Goal: Task Accomplishment & Management: Use online tool/utility

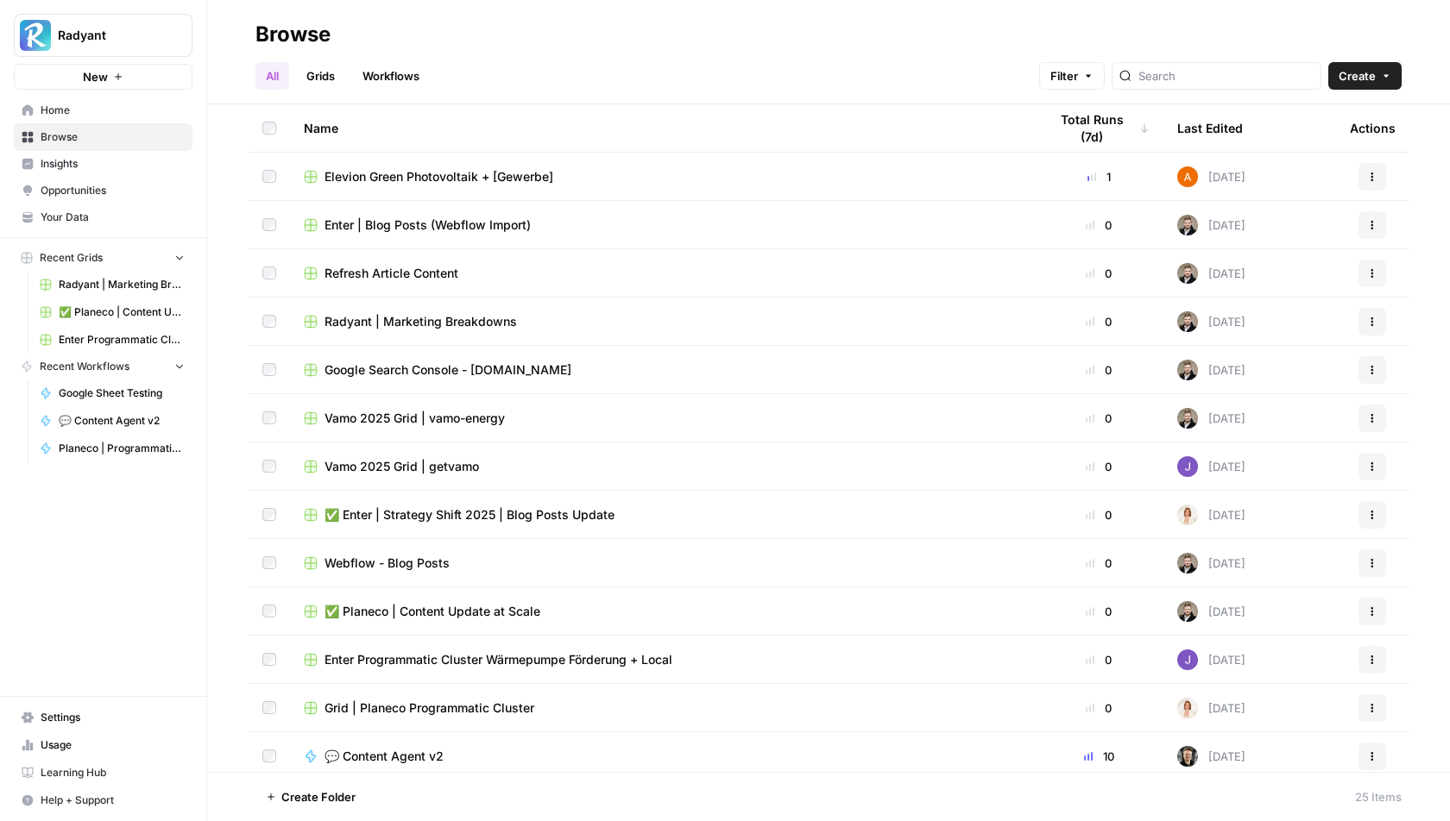
click at [319, 72] on link "Grids" at bounding box center [320, 76] width 49 height 28
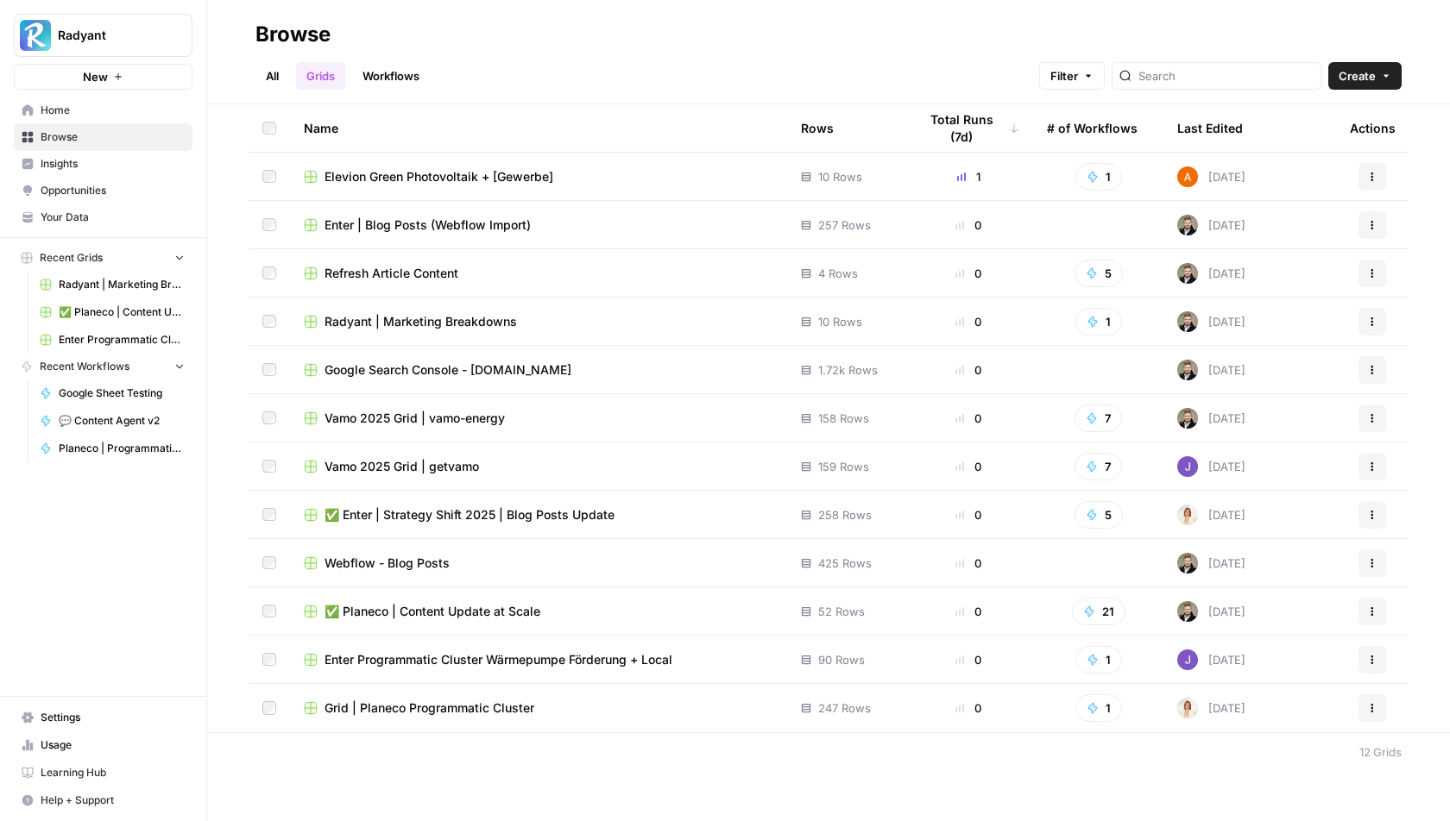
click at [454, 712] on span "Grid | Planeco Programmatic Cluster" at bounding box center [429, 708] width 210 height 17
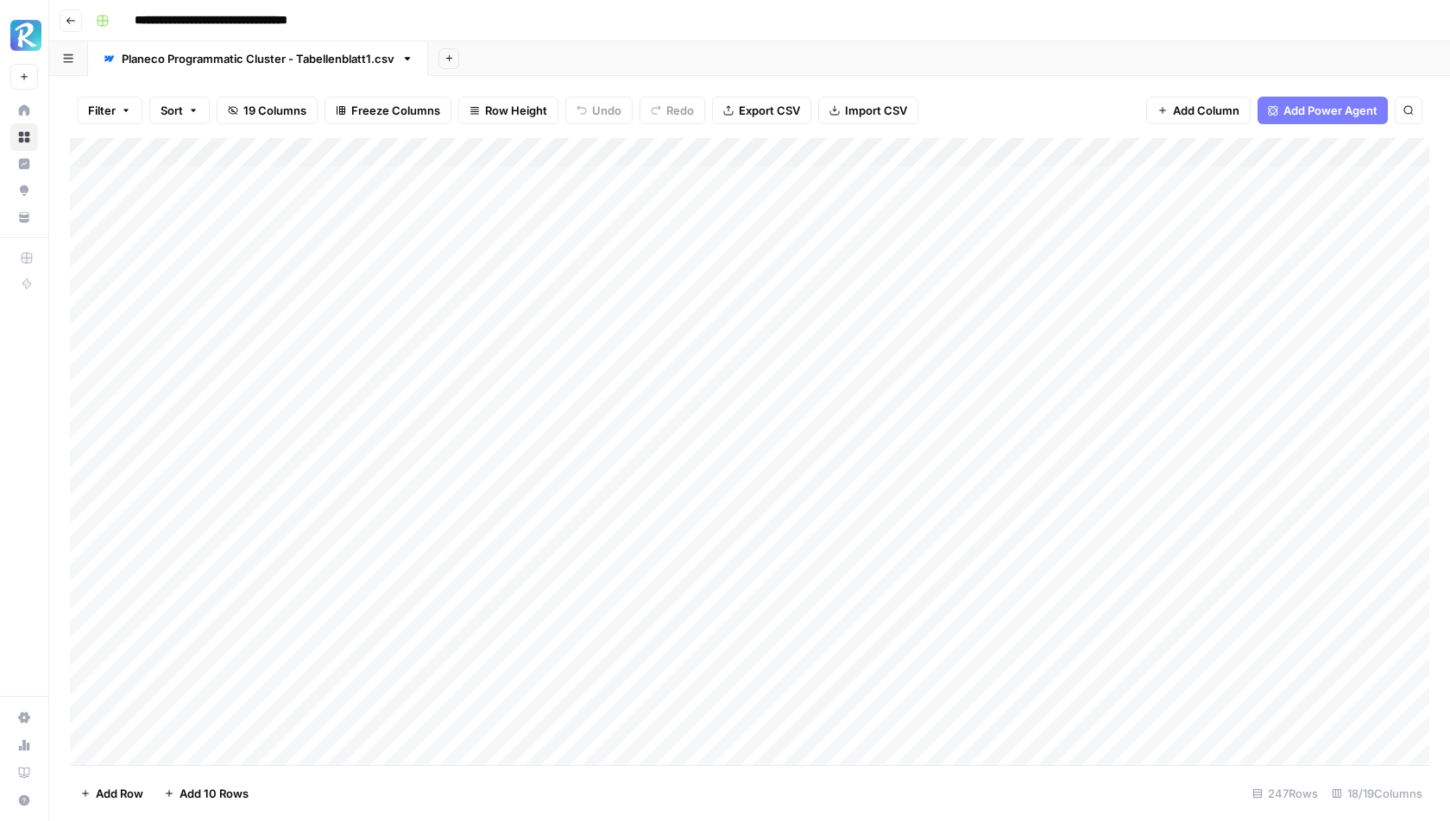
click at [72, 17] on icon "button" at bounding box center [71, 21] width 10 height 10
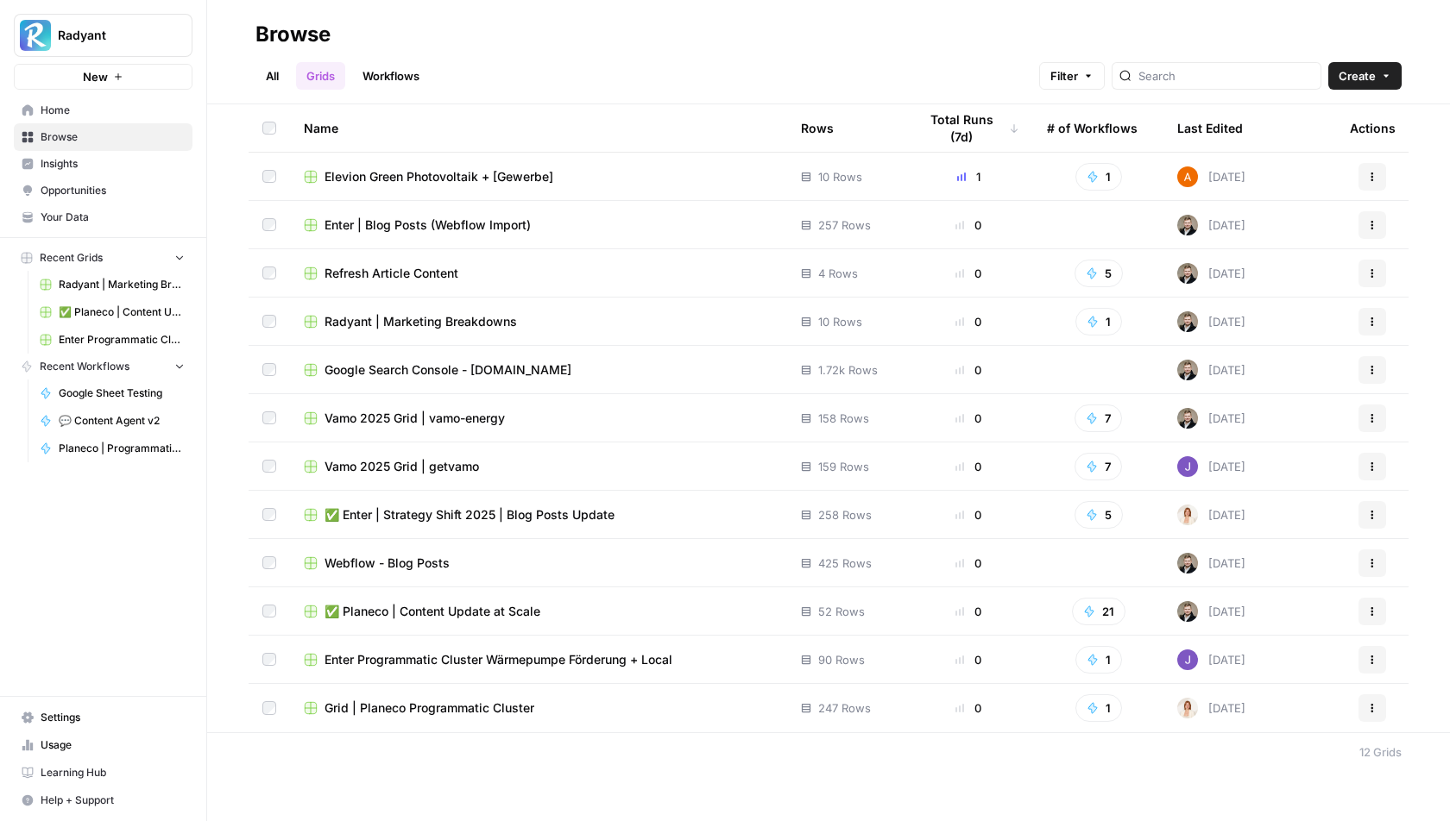
click at [381, 707] on span "Grid | Planeco Programmatic Cluster" at bounding box center [429, 708] width 210 height 17
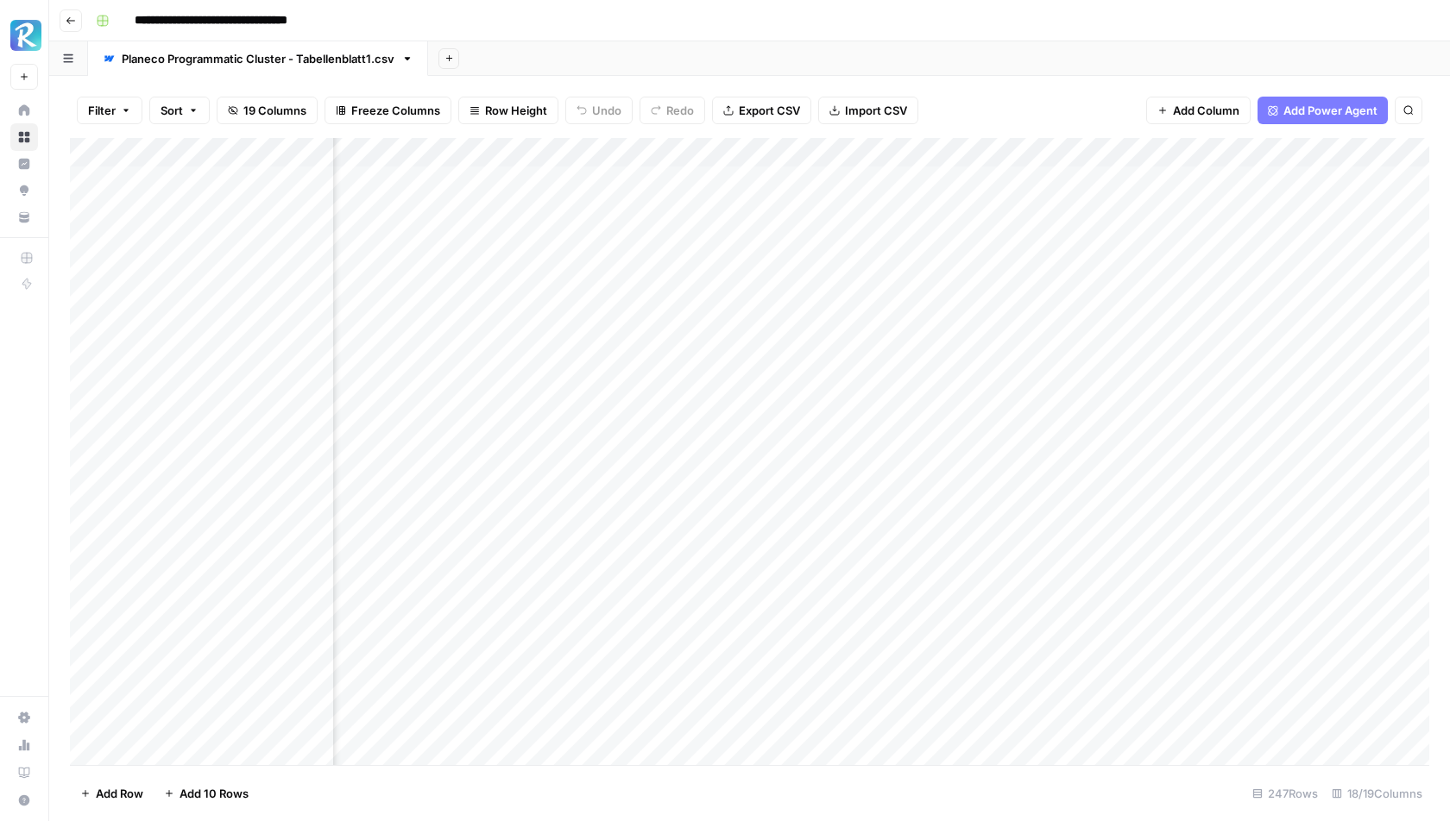
scroll to position [0, 739]
click at [926, 154] on div "Add Column" at bounding box center [749, 452] width 1359 height 628
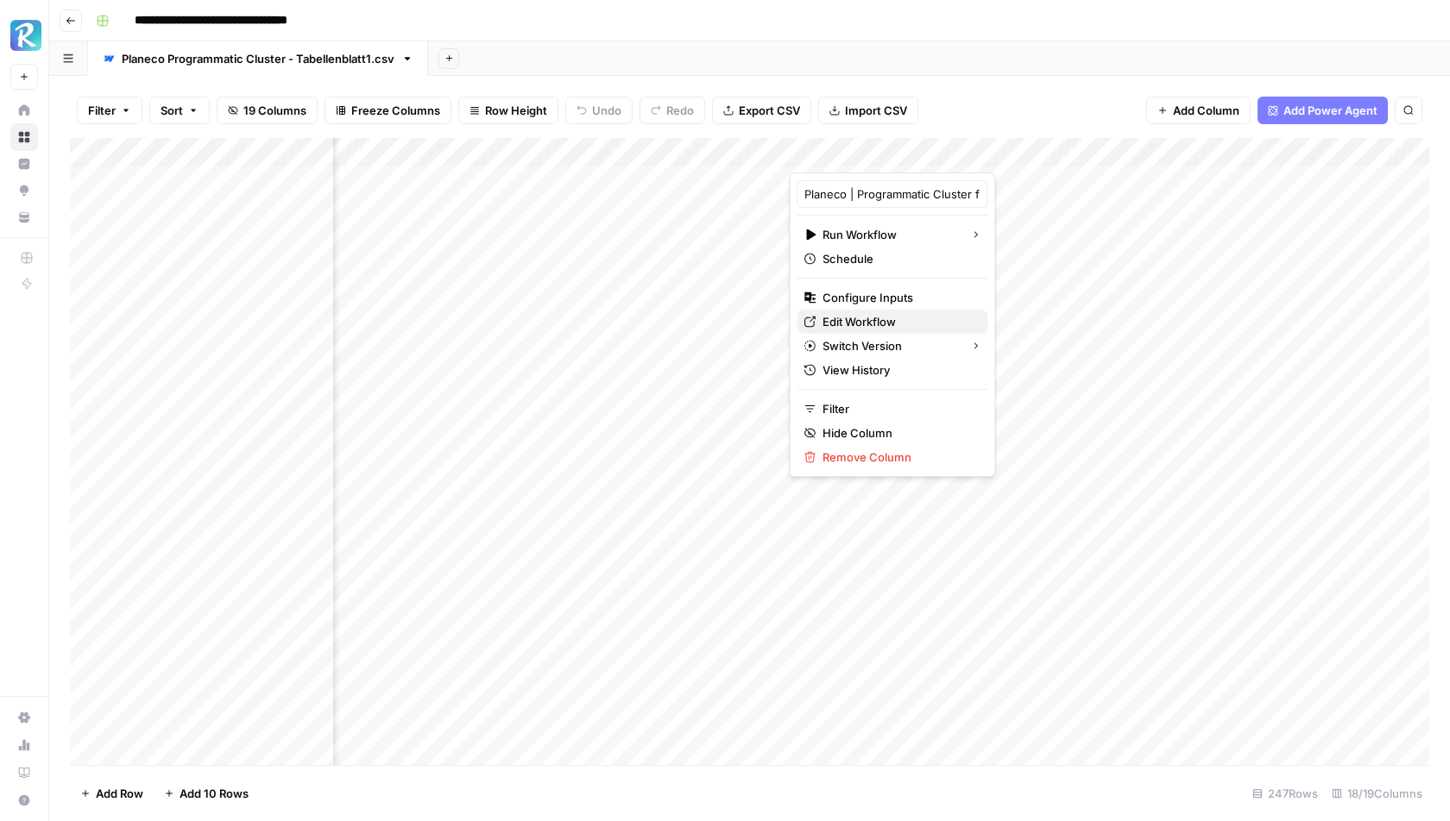
click at [841, 323] on span "Edit Workflow" at bounding box center [897, 321] width 151 height 17
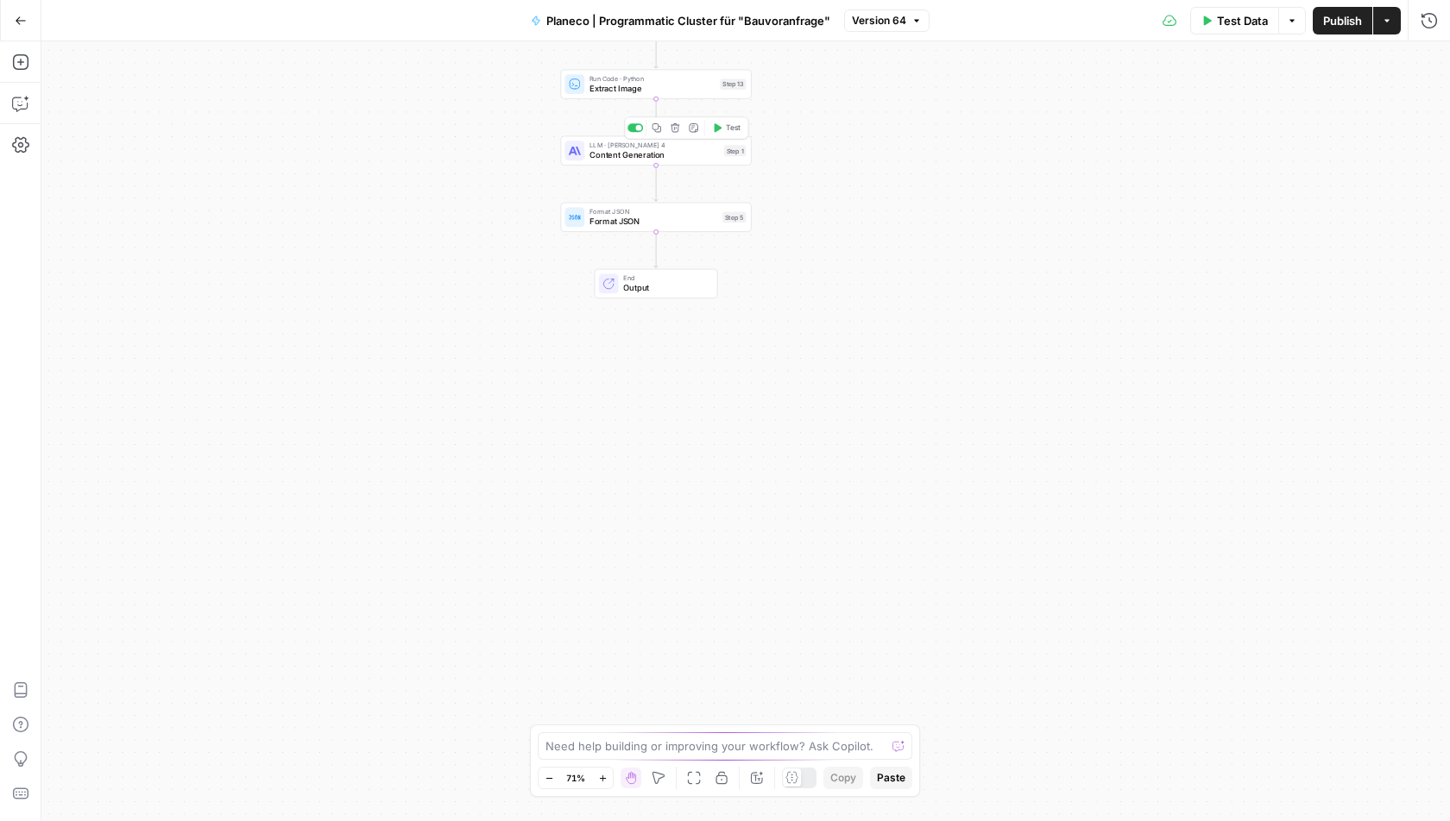
click at [615, 160] on div "LLM · Claude Sonnet 4 Content Generation Step 1 Copy step Delete step Add Note …" at bounding box center [655, 150] width 191 height 29
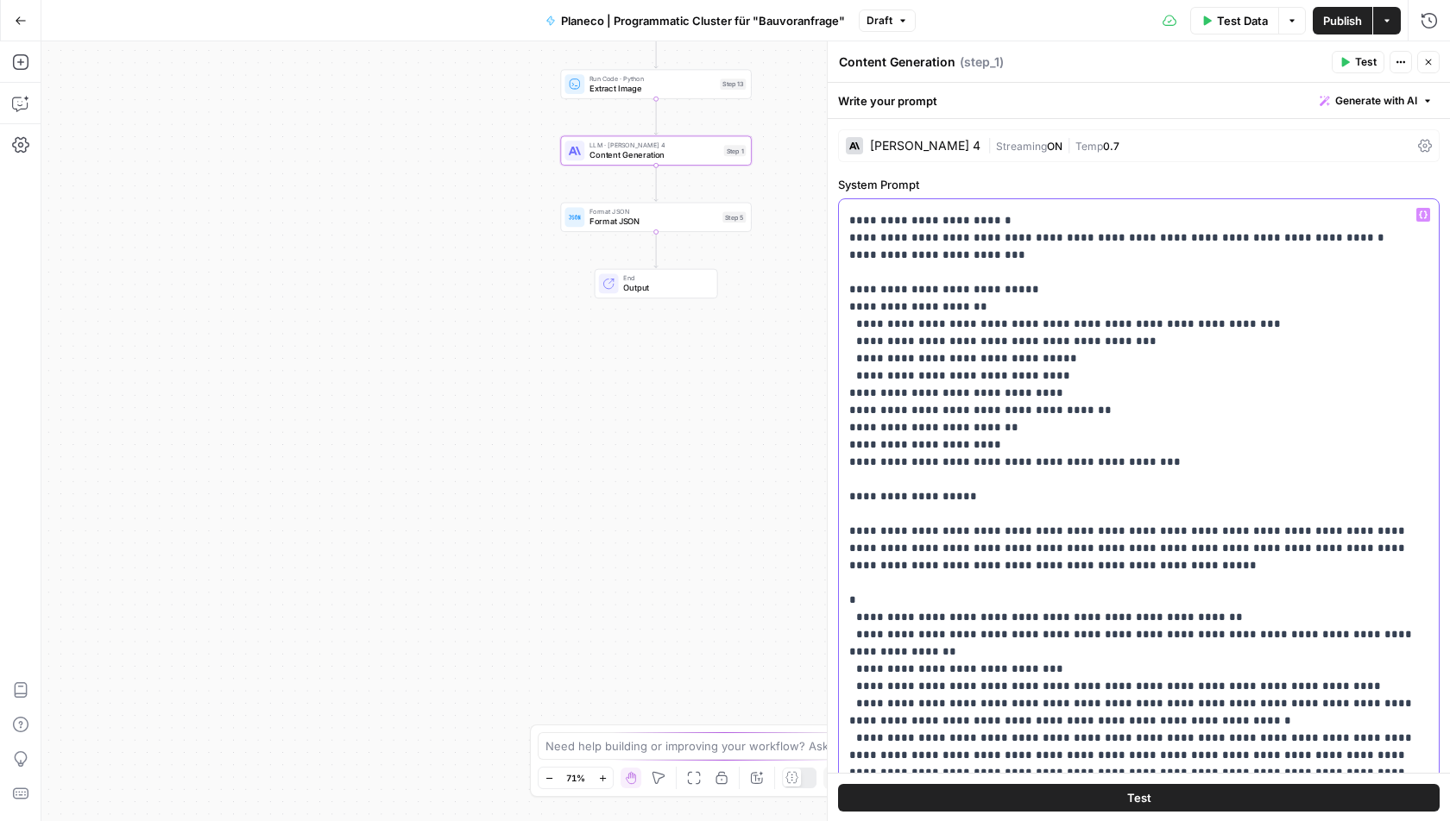
scroll to position [4505, 0]
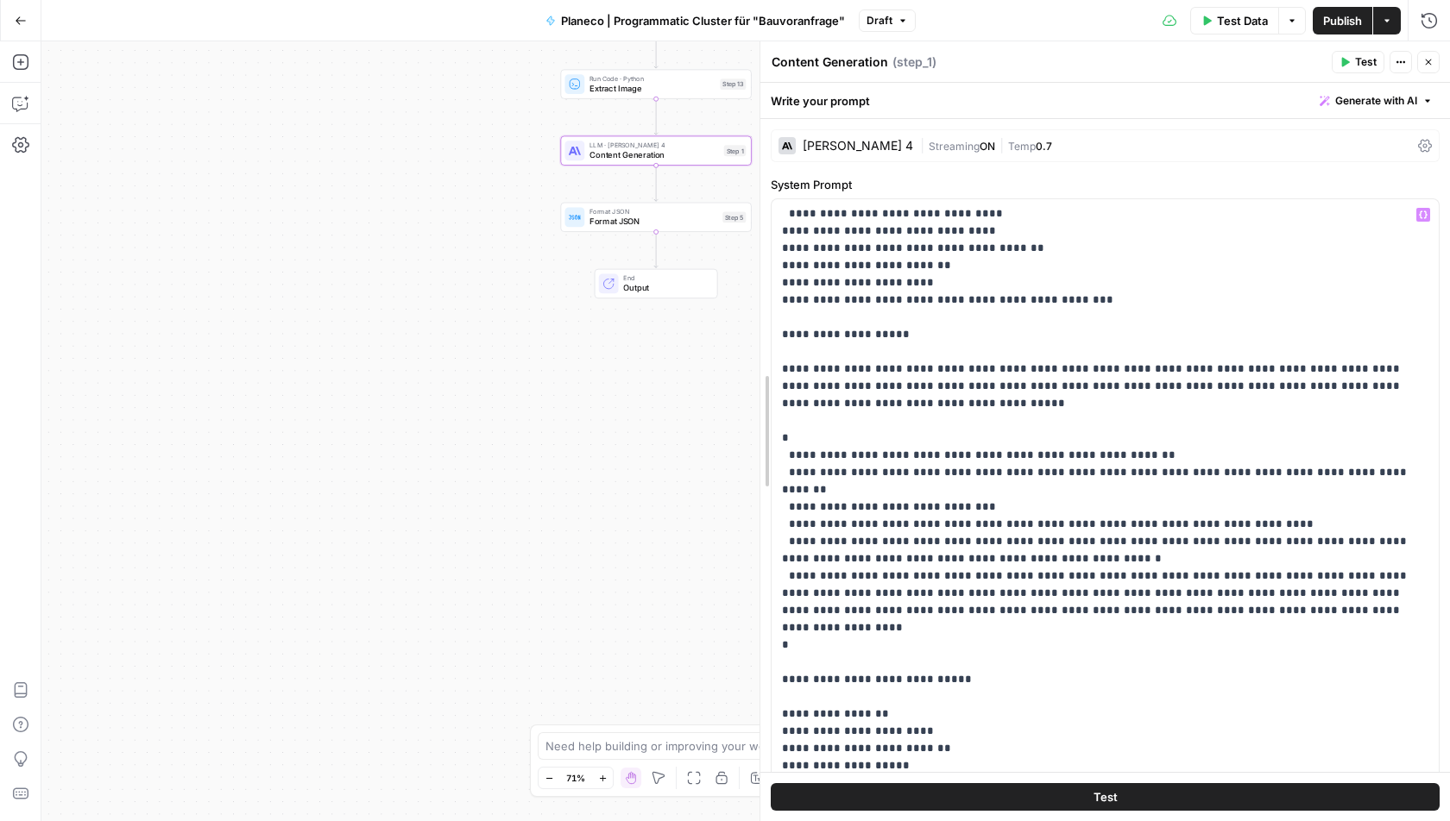
scroll to position [4436, 0]
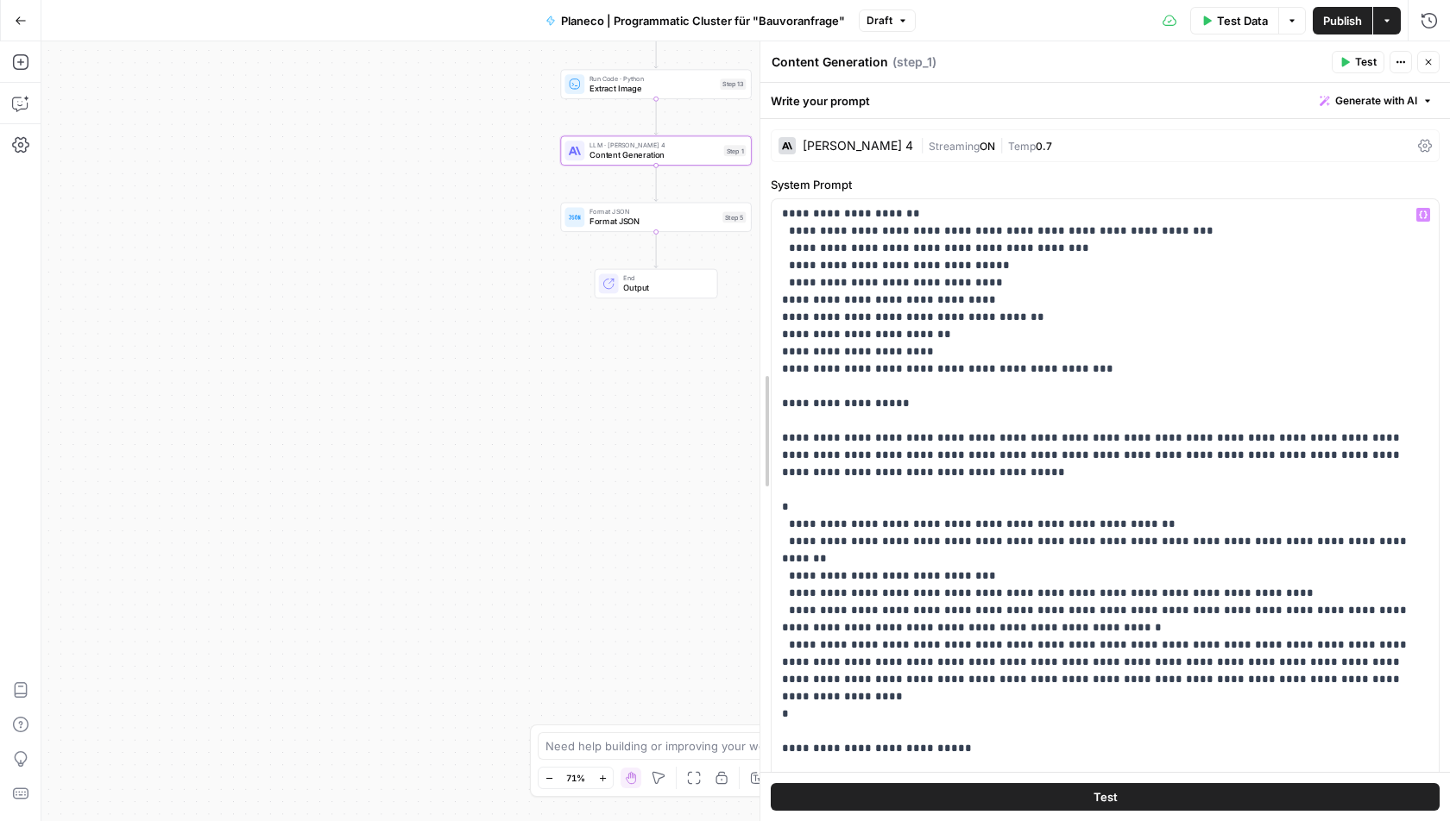
drag, startPoint x: 828, startPoint y: 182, endPoint x: 353, endPoint y: 198, distance: 475.7
click at [353, 198] on body "Radyant New Home Browse Insights Opportunities Your Data Recent Grids Radyant |…" at bounding box center [725, 410] width 1450 height 821
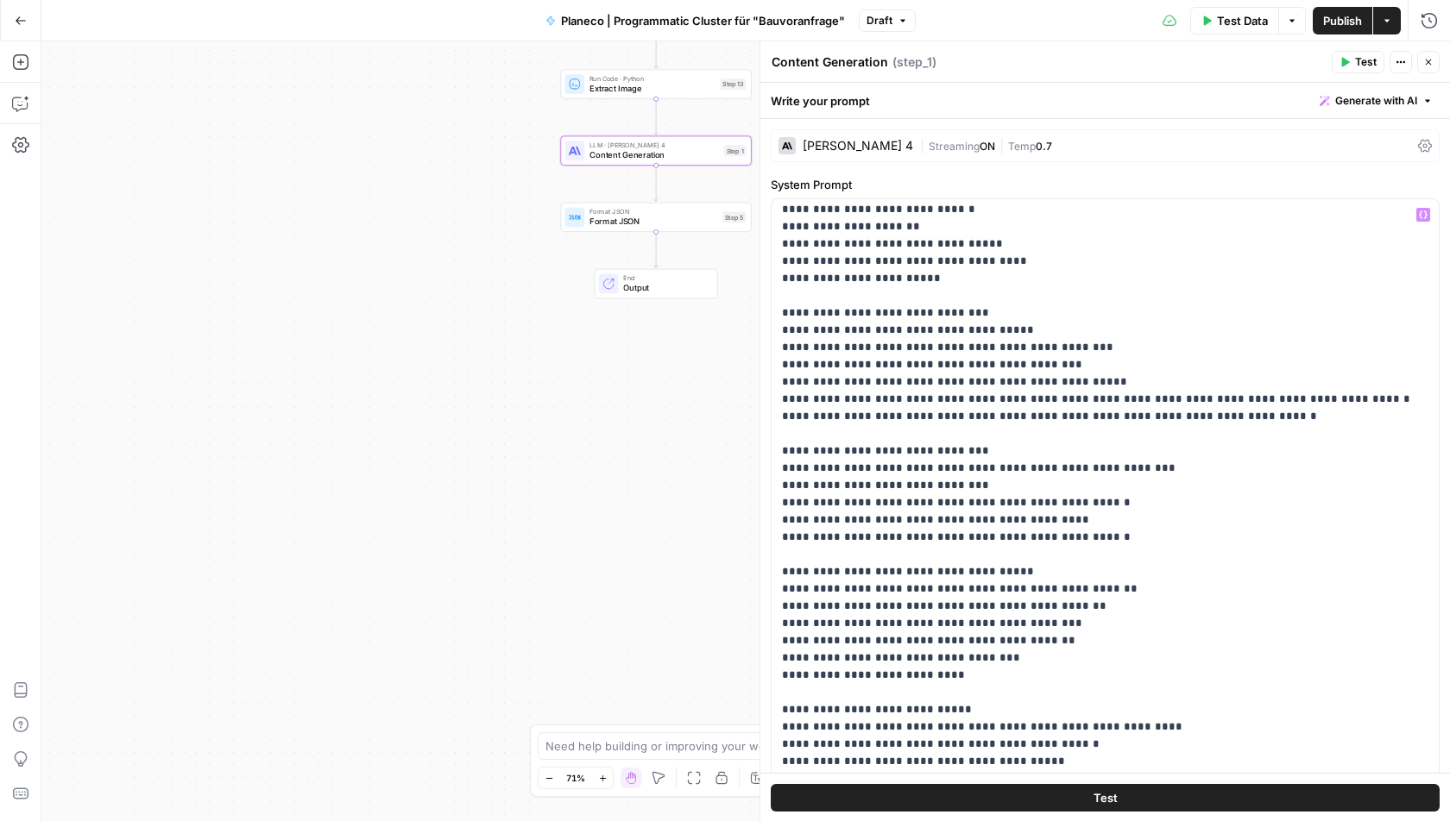
scroll to position [0, 0]
